Goal: Find contact information: Find contact information

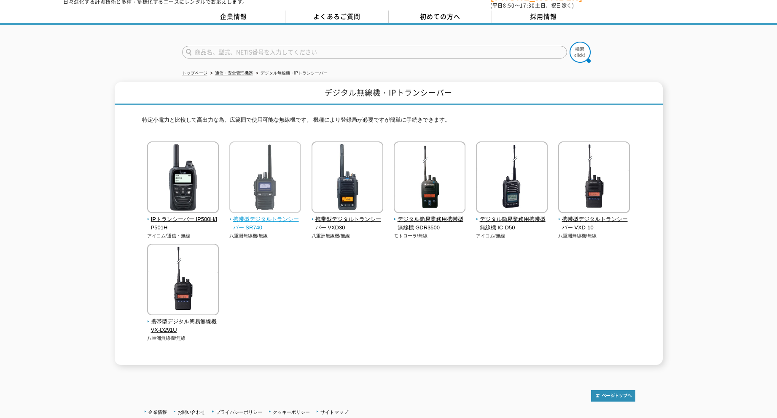
scroll to position [42, 0]
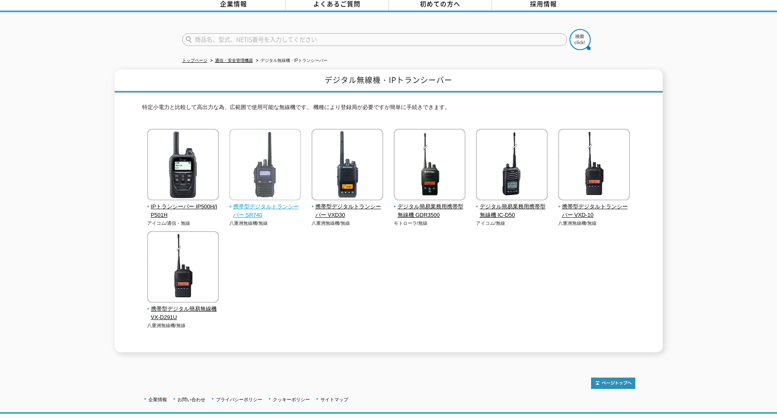
click at [267, 203] on span "携帯型デジタルトランシーバー SR740" at bounding box center [265, 212] width 72 height 18
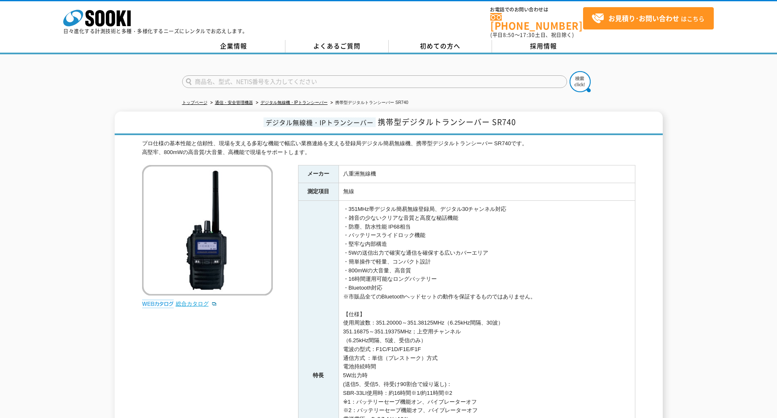
click at [186, 301] on link "総合カタログ" at bounding box center [196, 304] width 41 height 6
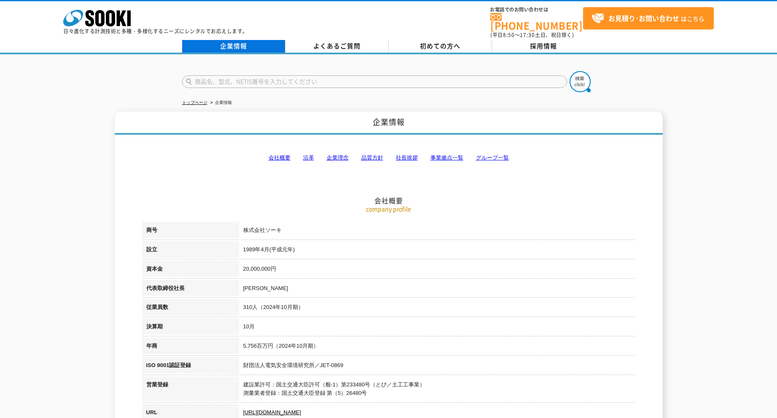
click at [241, 40] on link "企業情報" at bounding box center [233, 46] width 103 height 13
click at [243, 40] on link "企業情報" at bounding box center [233, 46] width 103 height 13
click at [280, 155] on link "会社概要" at bounding box center [279, 158] width 22 height 6
click at [108, 18] on icon at bounding box center [110, 18] width 9 height 16
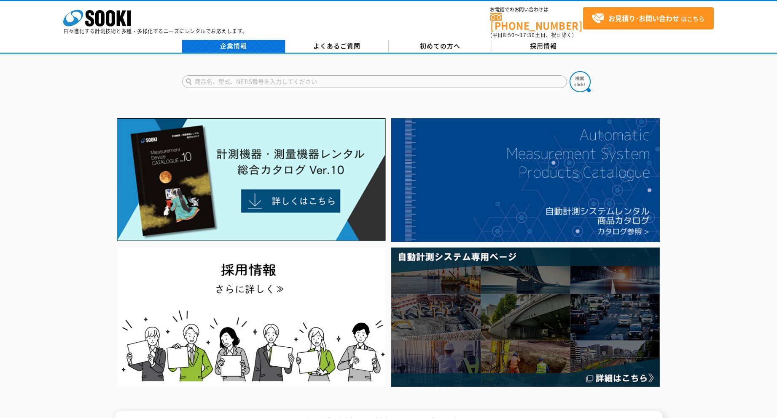
click at [237, 40] on link "企業情報" at bounding box center [233, 46] width 103 height 13
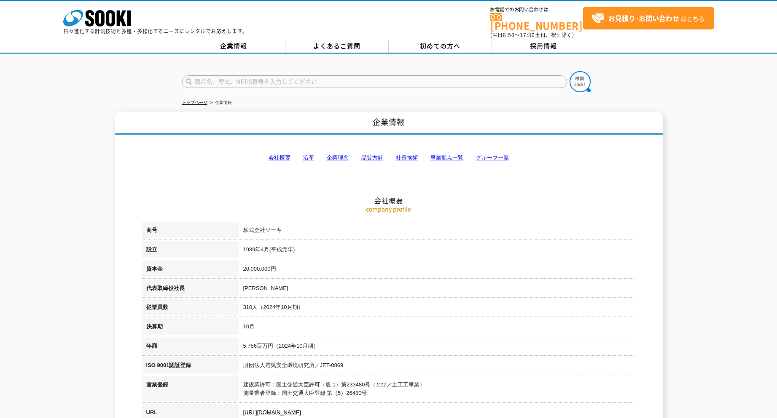
click at [447, 155] on link "事業拠点一覧" at bounding box center [446, 158] width 33 height 6
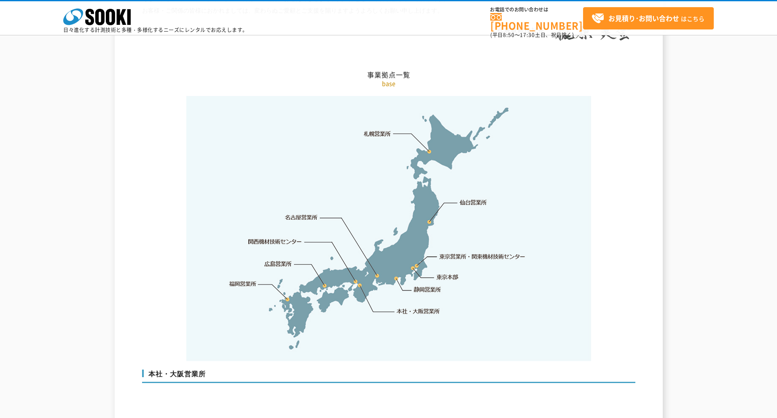
scroll to position [1692, 0]
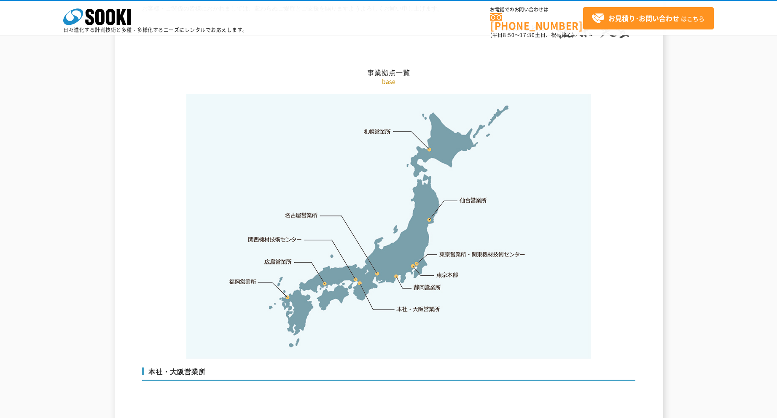
click at [461, 250] on link "東京営業所・関東機材技術センター" at bounding box center [483, 254] width 86 height 8
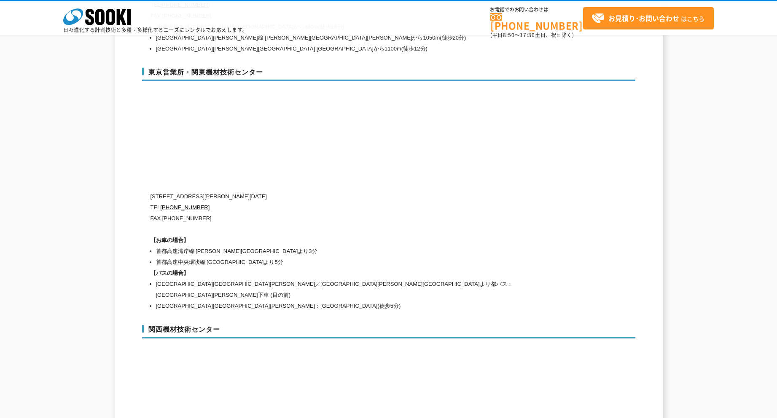
scroll to position [3518, 0]
drag, startPoint x: 188, startPoint y: 180, endPoint x: 265, endPoint y: 181, distance: 77.1
click at [265, 192] on p "[STREET_ADDRESS][PERSON_NAME][DATE]" at bounding box center [352, 197] width 405 height 11
copy p "[PERSON_NAME][STREET_ADDRESS][DATE]"
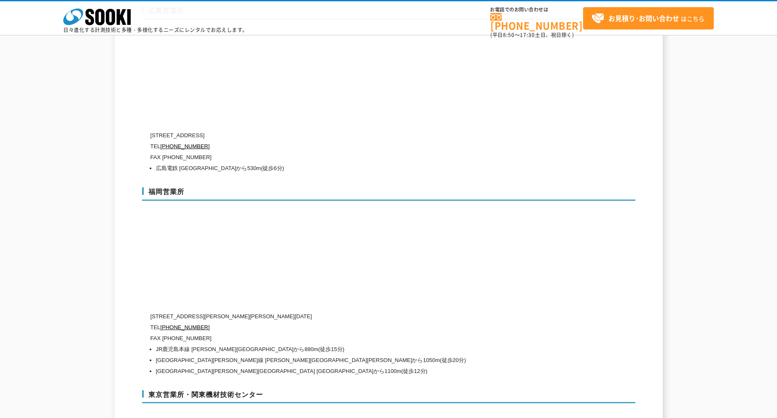
scroll to position [3181, 0]
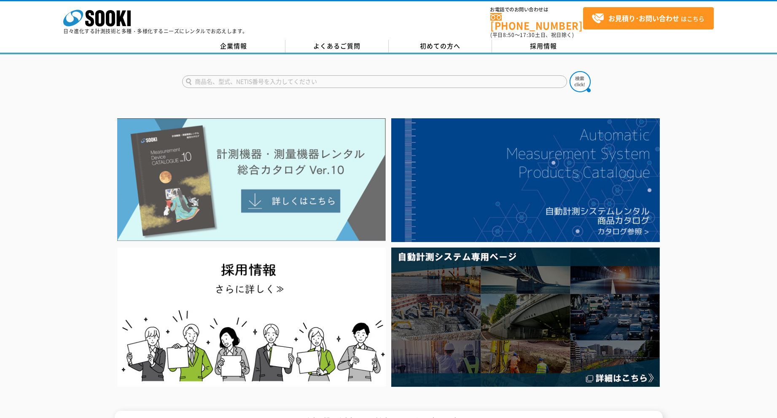
click at [284, 183] on img at bounding box center [251, 179] width 268 height 123
